Goal: Information Seeking & Learning: Learn about a topic

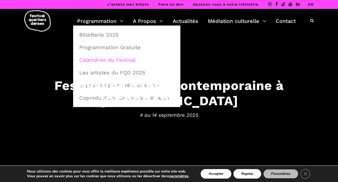
click at [95, 60] on link "Calendrier du Festival" at bounding box center [126, 60] width 101 height 12
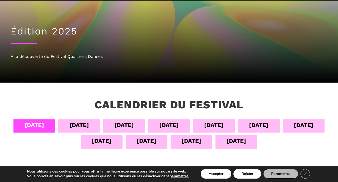
scroll to position [35, 0]
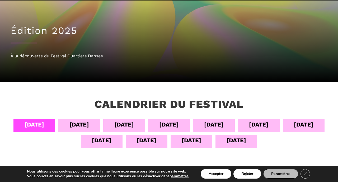
click at [89, 125] on div "05 sept" at bounding box center [79, 124] width 20 height 9
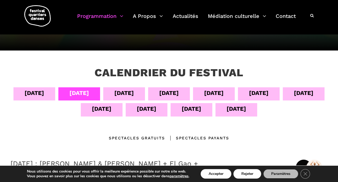
scroll to position [57, 0]
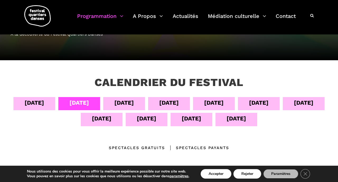
click at [134, 103] on div "06 sept" at bounding box center [124, 102] width 20 height 9
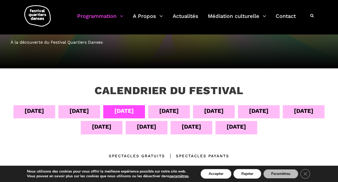
scroll to position [49, 0]
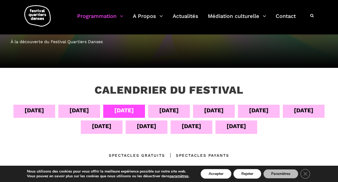
click at [179, 110] on div "07 sept" at bounding box center [169, 111] width 42 height 13
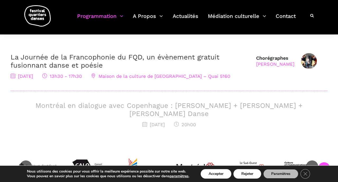
scroll to position [173, 0]
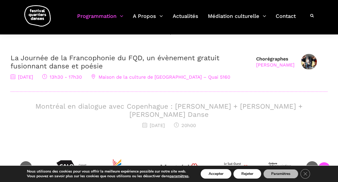
click at [177, 105] on h3 "Montréal en dialogue avec Copenhague : Charles-Alexis Desgagnés + Lene Boel + S…" at bounding box center [169, 111] width 316 height 16
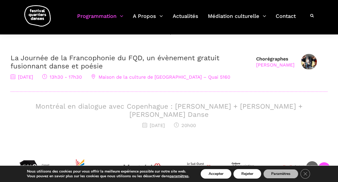
click at [177, 105] on h3 "Montréal en dialogue avec Copenhague : Charles-Alexis Desgagnés + Lene Boel + S…" at bounding box center [169, 111] width 316 height 16
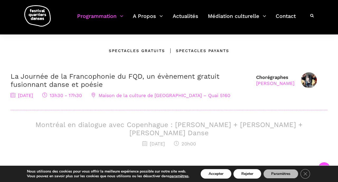
scroll to position [157, 0]
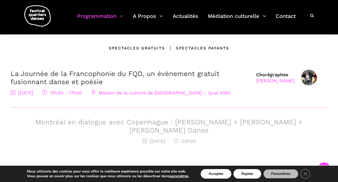
click at [179, 132] on h3 "Montréal en dialogue avec Copenhague : Charles-Alexis Desgagnés + Lene Boel + S…" at bounding box center [169, 126] width 316 height 16
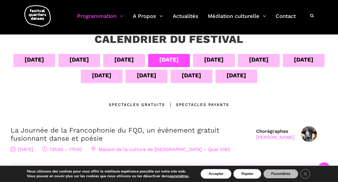
scroll to position [93, 0]
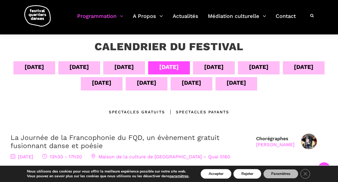
click at [227, 69] on div "08 sept" at bounding box center [214, 67] width 42 height 13
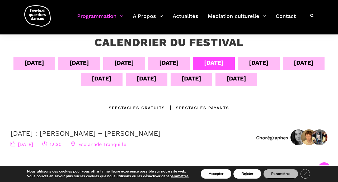
scroll to position [92, 0]
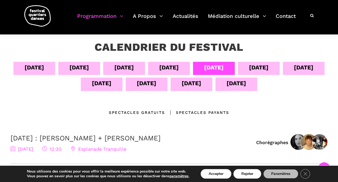
click at [268, 66] on div "09 sept" at bounding box center [259, 67] width 20 height 9
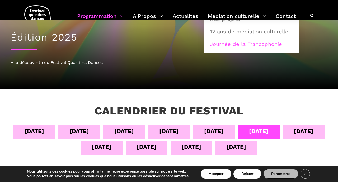
scroll to position [28, 0]
